Goal: Information Seeking & Learning: Check status

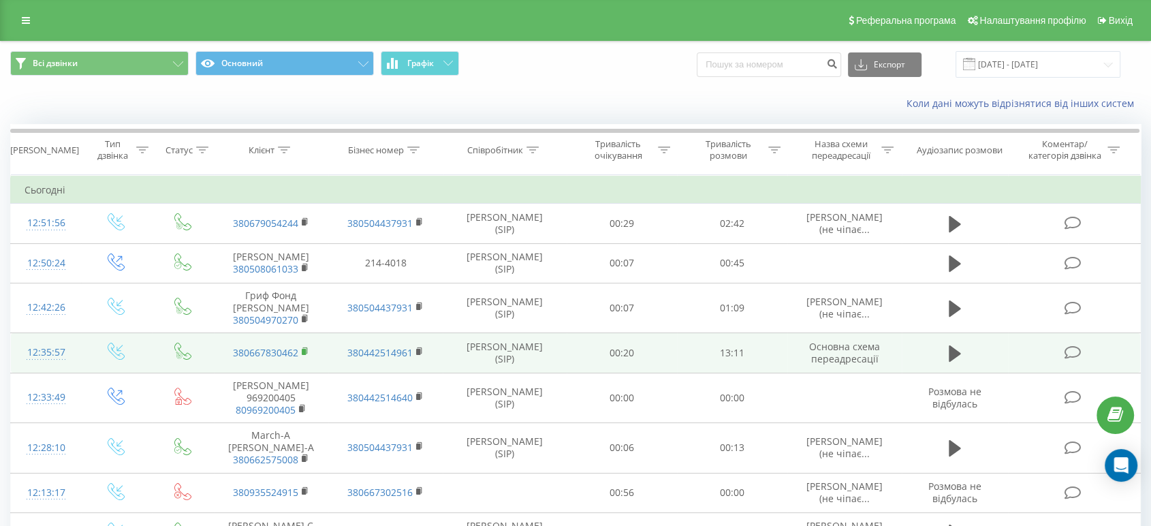
click at [302, 355] on rect at bounding box center [304, 352] width 4 height 6
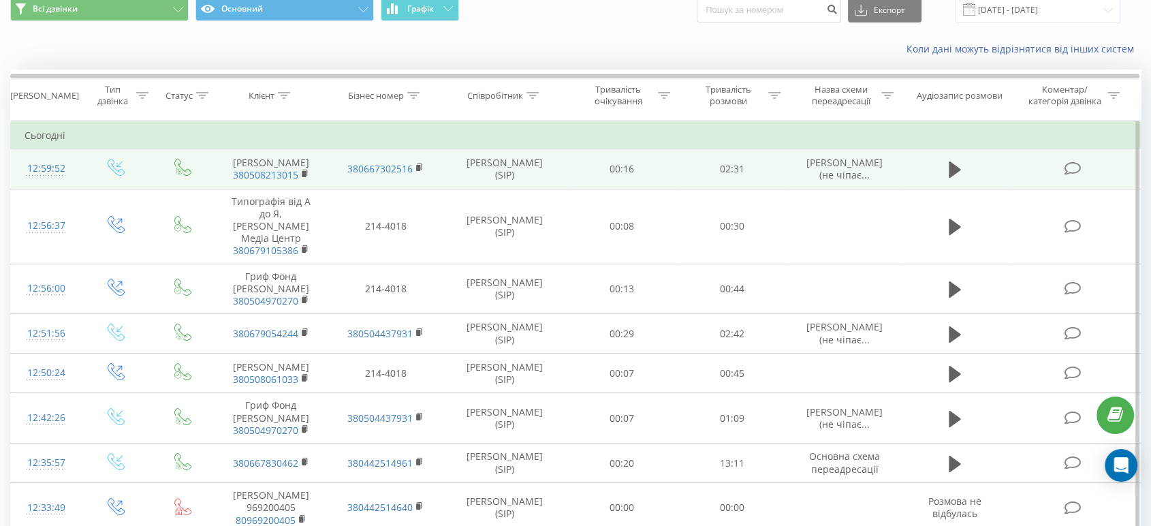
scroll to position [76, 0]
